Goal: Check status: Check status

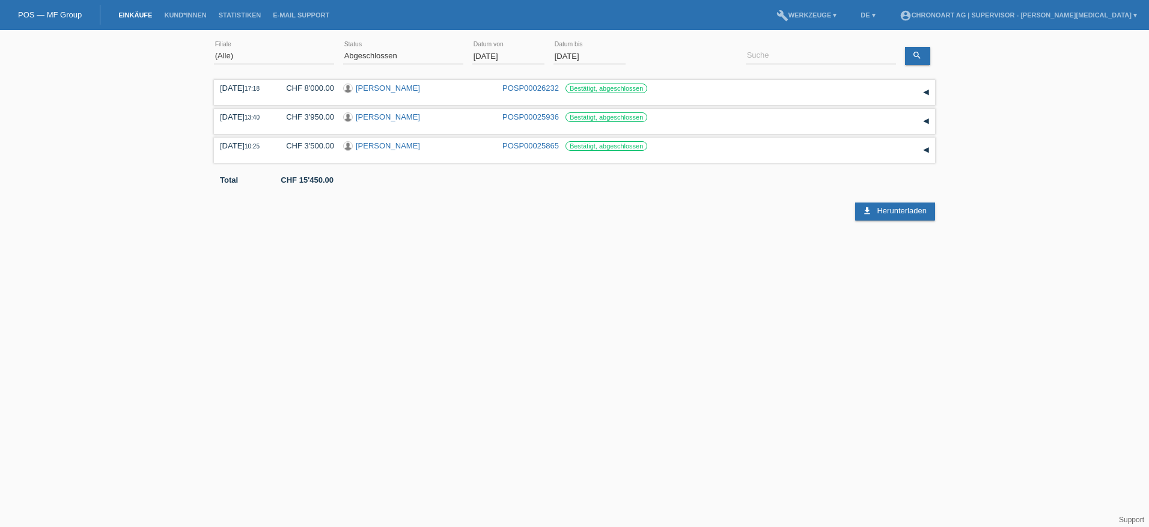
click at [129, 11] on link "Einkäufe" at bounding box center [135, 14] width 46 height 7
click at [488, 59] on input "[DATE]" at bounding box center [508, 56] width 72 height 15
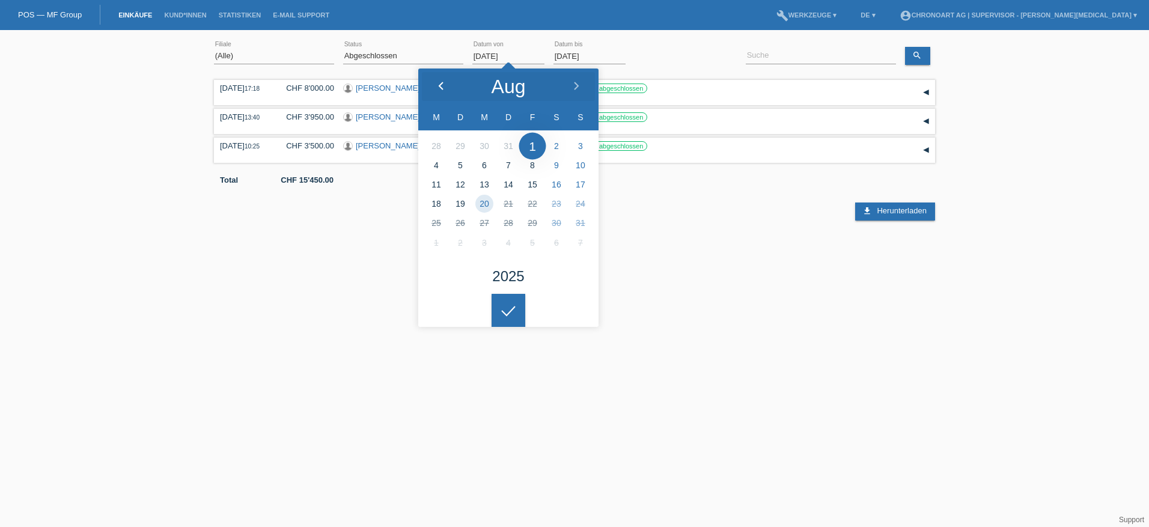
click at [438, 82] on icon at bounding box center [441, 87] width 10 height 10
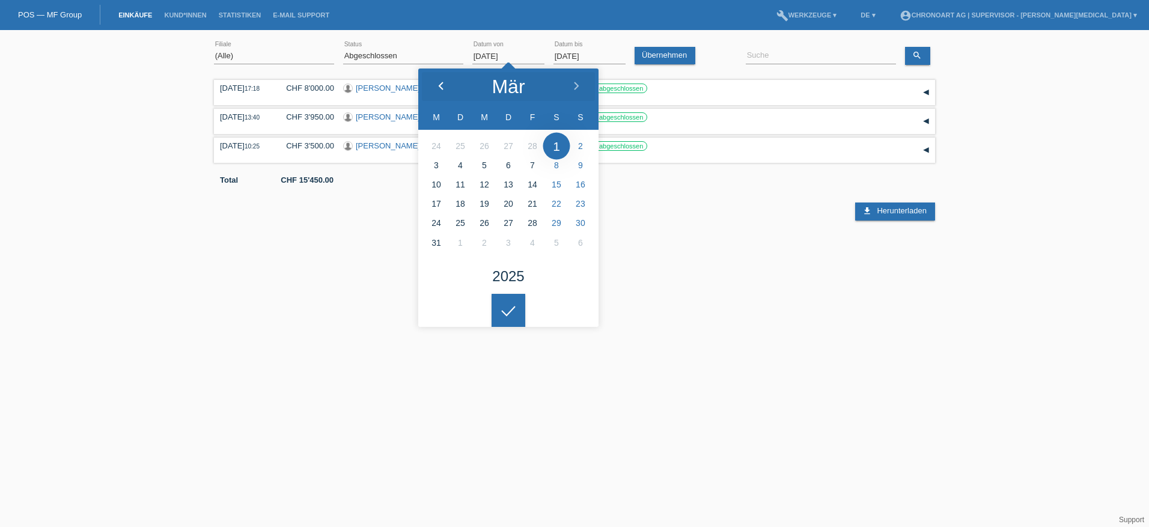
click at [438, 82] on icon at bounding box center [441, 87] width 10 height 10
click at [511, 306] on icon at bounding box center [508, 311] width 19 height 11
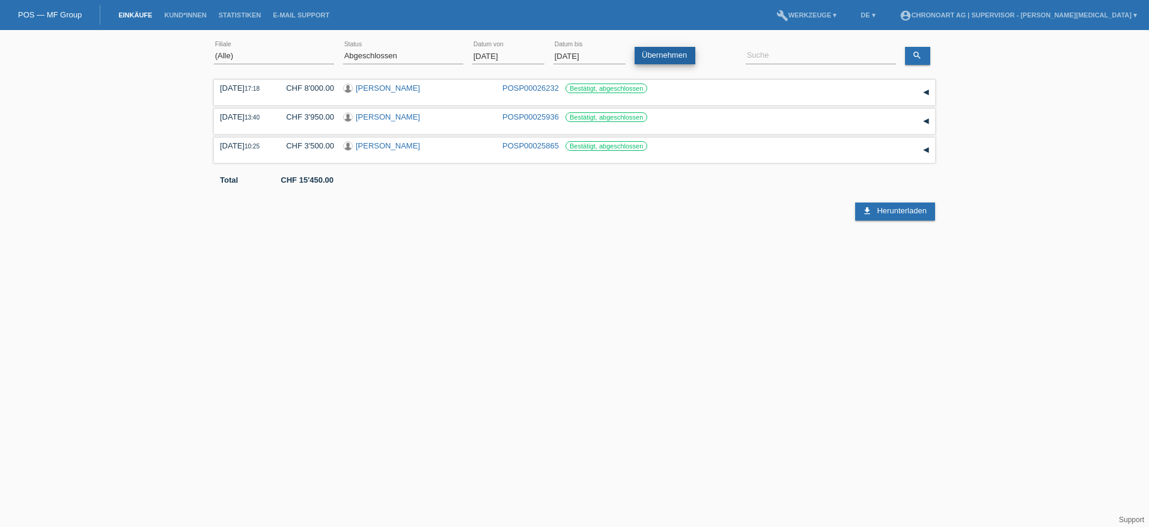
click at [675, 54] on link "Übernehmen" at bounding box center [664, 55] width 61 height 17
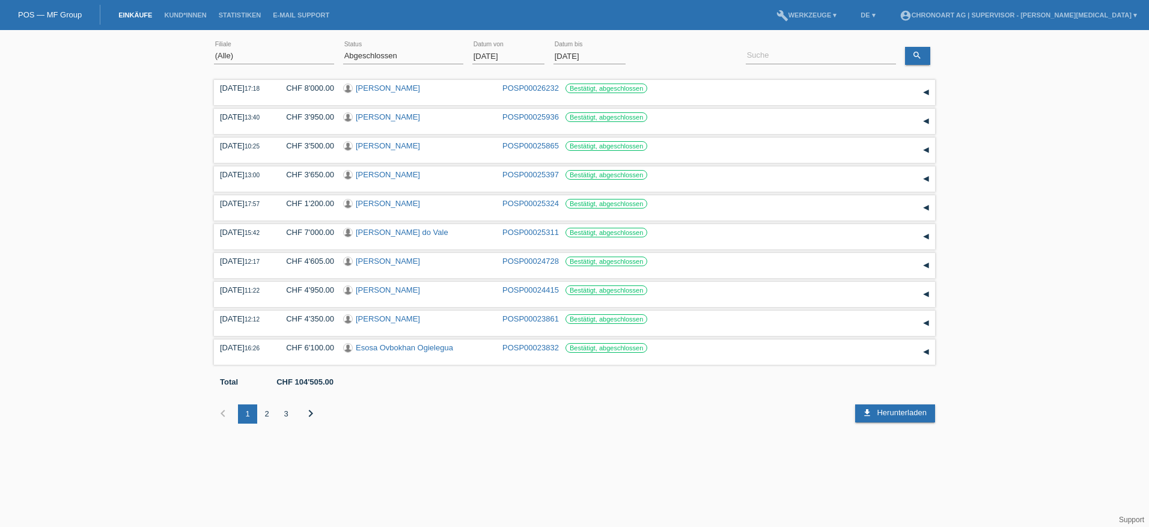
click at [490, 53] on input "[DATE]" at bounding box center [508, 56] width 72 height 15
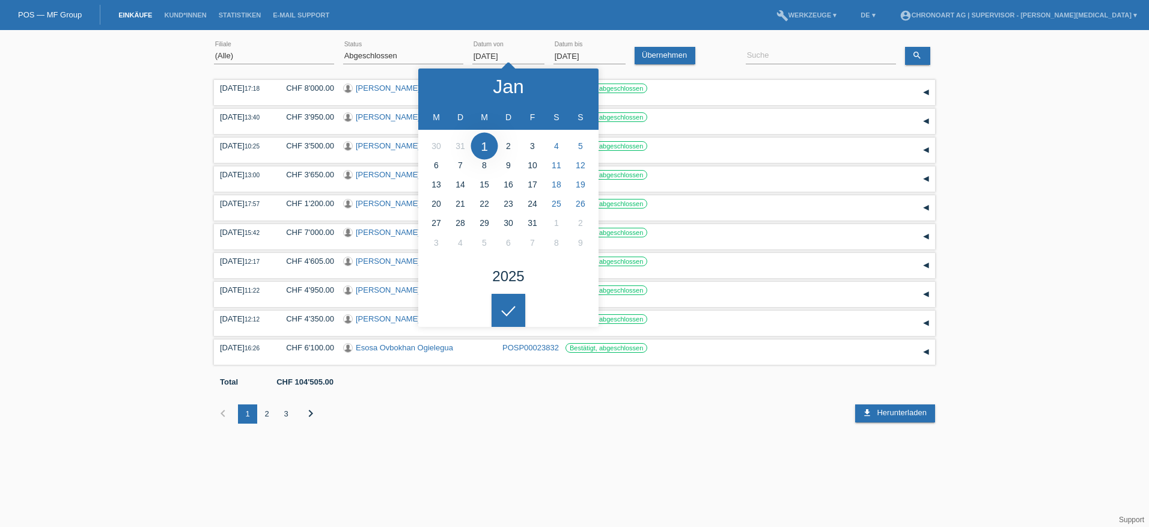
click at [493, 56] on input "[DATE]" at bounding box center [508, 56] width 72 height 15
click at [572, 84] on icon at bounding box center [576, 87] width 10 height 10
click at [572, 85] on icon at bounding box center [576, 87] width 10 height 10
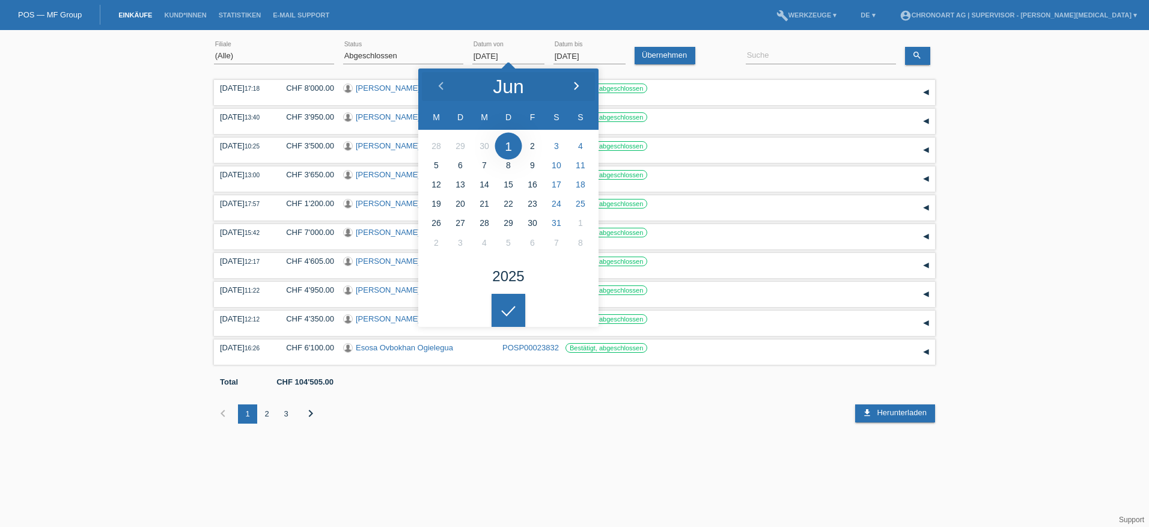
click at [572, 85] on icon at bounding box center [576, 87] width 10 height 10
type input "[DATE]"
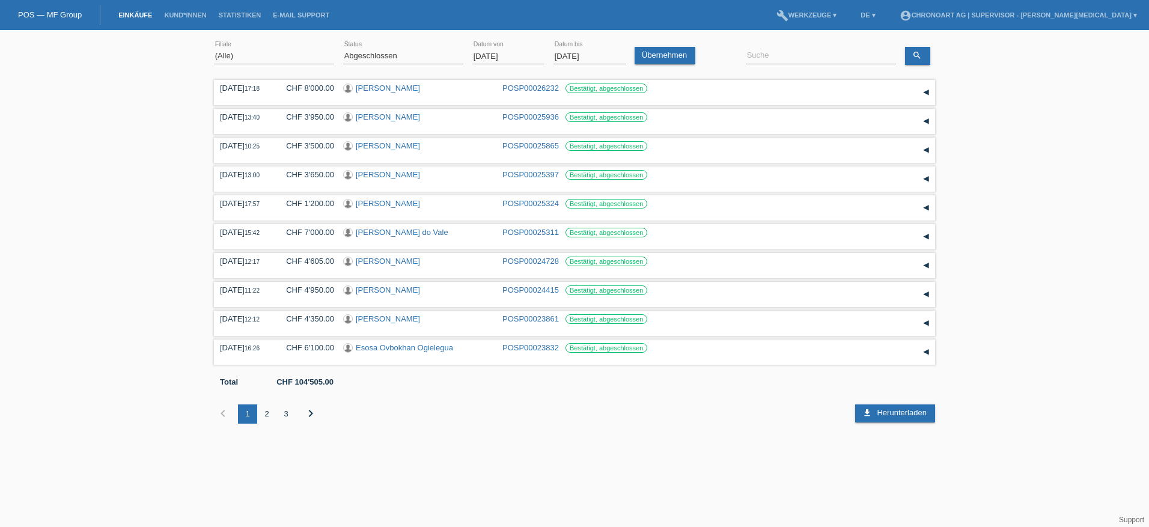
click at [517, 306] on icon at bounding box center [508, 301] width 19 height 11
click at [640, 58] on link "Übernehmen" at bounding box center [664, 55] width 61 height 17
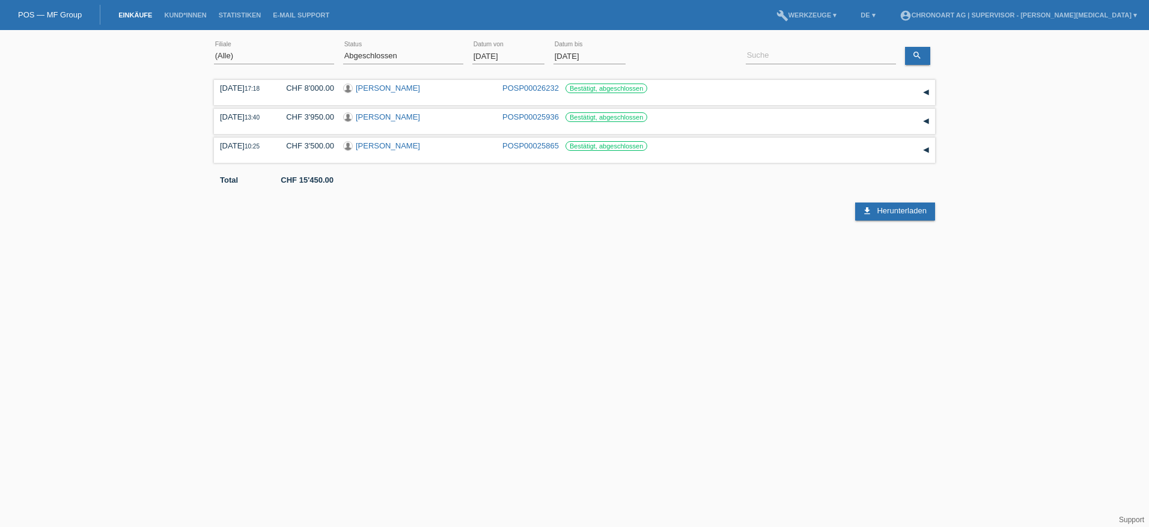
click at [446, 220] on html "POS — MF Group Einkäufe Kund*innen Statistiken E-Mail Support menu account_circ…" at bounding box center [574, 110] width 1149 height 220
